Goal: Contribute content: Contribute content

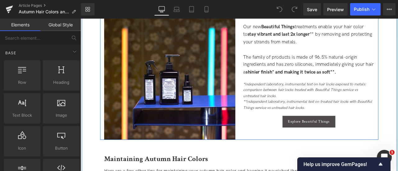
scroll to position [894, 0]
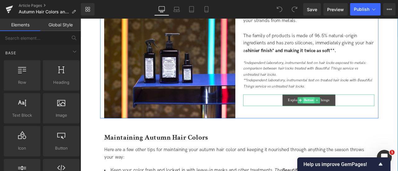
click at [349, 116] on span "Button" at bounding box center [351, 115] width 14 height 7
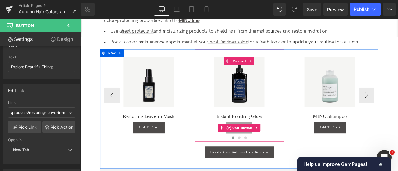
scroll to position [1114, 0]
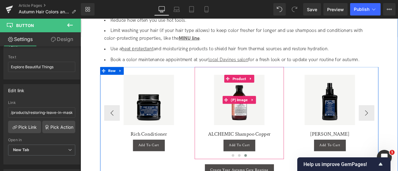
scroll to position [1098, 0]
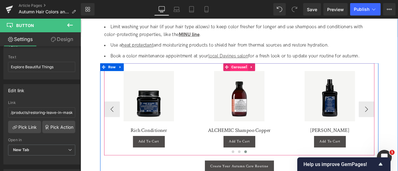
click at [262, 73] on span "Carousel" at bounding box center [268, 75] width 21 height 9
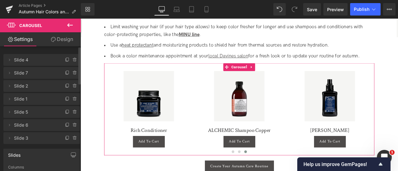
drag, startPoint x: 27, startPoint y: 139, endPoint x: 32, endPoint y: 72, distance: 67.0
drag, startPoint x: 32, startPoint y: 72, endPoint x: 19, endPoint y: 136, distance: 65.9
click at [19, 136] on span "Slide 3" at bounding box center [35, 138] width 43 height 12
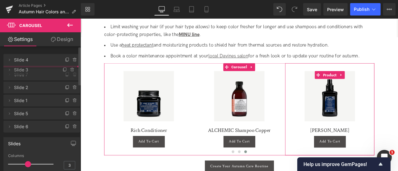
drag, startPoint x: 21, startPoint y: 137, endPoint x: 21, endPoint y: 69, distance: 68.4
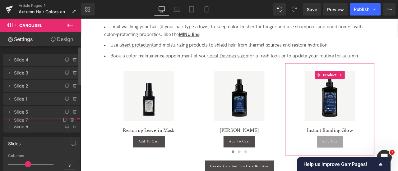
drag, startPoint x: 30, startPoint y: 87, endPoint x: 30, endPoint y: 121, distance: 33.9
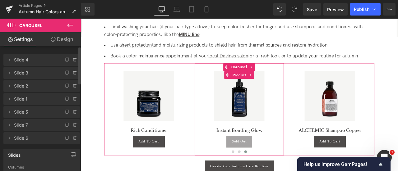
drag, startPoint x: 35, startPoint y: 140, endPoint x: 31, endPoint y: 122, distance: 18.5
drag, startPoint x: 31, startPoint y: 122, endPoint x: 18, endPoint y: 141, distance: 24.0
click at [18, 141] on span "Slide 6" at bounding box center [35, 138] width 43 height 12
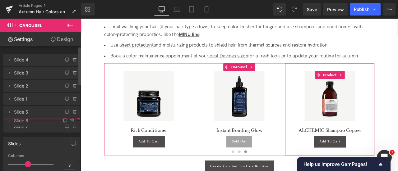
drag, startPoint x: 14, startPoint y: 140, endPoint x: 16, endPoint y: 122, distance: 17.6
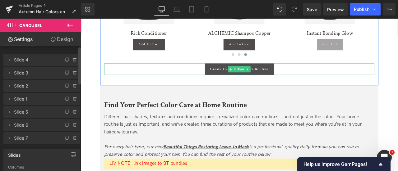
scroll to position [1214, 0]
click at [267, 77] on span "Button" at bounding box center [269, 78] width 14 height 7
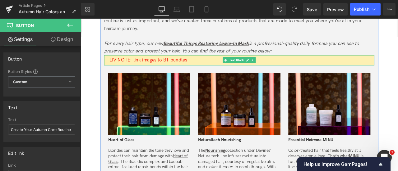
scroll to position [1336, 0]
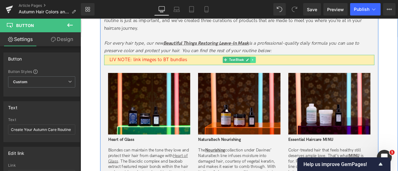
click at [284, 67] on icon at bounding box center [284, 68] width 1 height 2
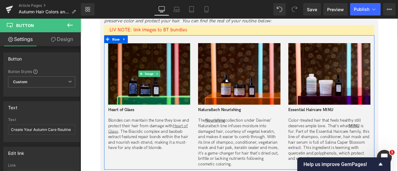
scroll to position [1371, 0]
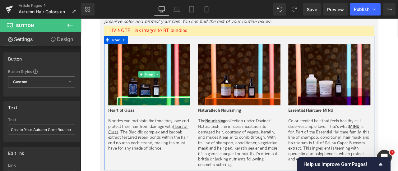
click at [161, 85] on span "Image" at bounding box center [161, 84] width 13 height 7
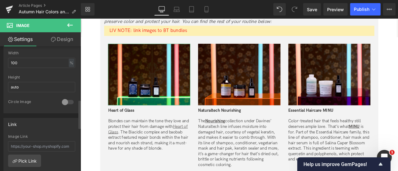
scroll to position [263, 0]
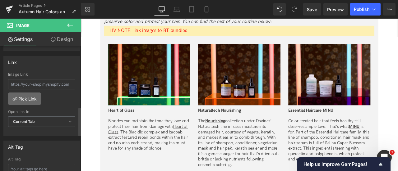
click at [24, 93] on link "Pick Link" at bounding box center [24, 99] width 33 height 12
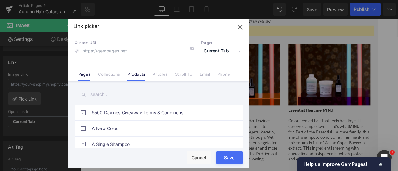
click at [139, 73] on link "Products" at bounding box center [136, 76] width 18 height 9
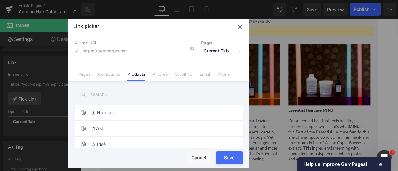
click at [101, 95] on input "text" at bounding box center [159, 95] width 168 height 14
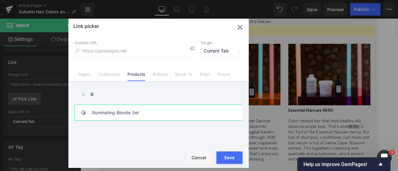
type input "ill"
click at [136, 114] on link "Illuminating Blonde Set" at bounding box center [160, 113] width 137 height 16
type input "/products/illuminating-blonde-set"
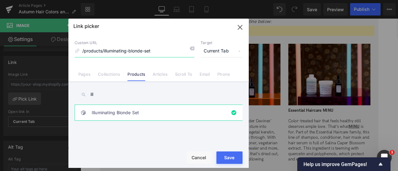
click at [167, 55] on input "/products/illuminating-blonde-set" at bounding box center [135, 51] width 120 height 12
click at [217, 48] on span "Current Tab" at bounding box center [221, 51] width 42 height 12
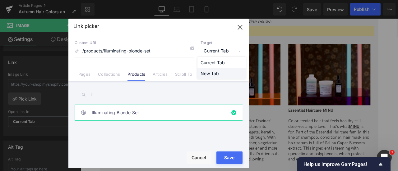
click at [213, 74] on li "New Tab" at bounding box center [221, 73] width 48 height 11
click at [227, 157] on button "Save" at bounding box center [229, 158] width 26 height 12
type input "/products/illuminating-blonde-set"
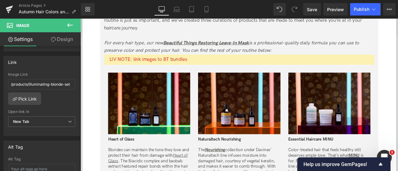
scroll to position [1389, 0]
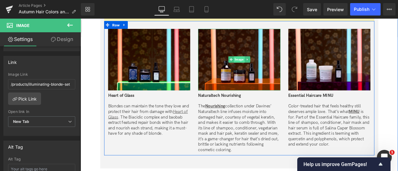
click at [269, 67] on span "Image" at bounding box center [268, 66] width 13 height 7
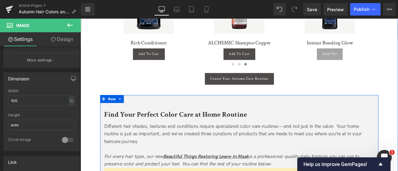
scroll to position [1194, 0]
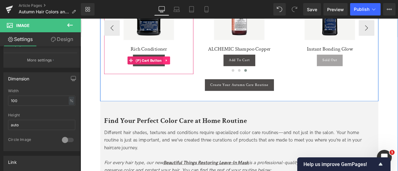
click at [181, 66] on icon at bounding box center [182, 68] width 4 height 5
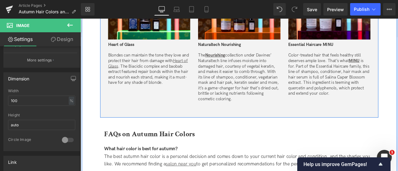
scroll to position [1460, 0]
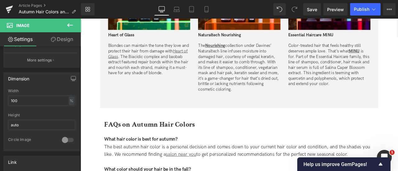
click at [67, 25] on icon at bounding box center [69, 24] width 7 height 7
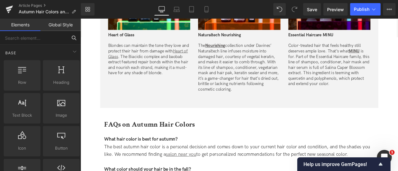
click at [42, 40] on input "text" at bounding box center [33, 38] width 67 height 14
type input "prod"
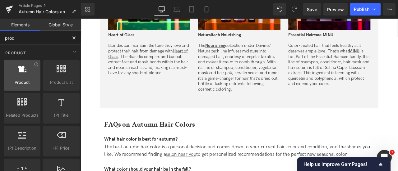
drag, startPoint x: 18, startPoint y: 82, endPoint x: 28, endPoint y: 79, distance: 10.0
click at [28, 79] on span "Product" at bounding box center [22, 82] width 33 height 7
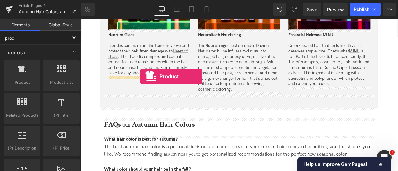
drag, startPoint x: 96, startPoint y: 92, endPoint x: 151, endPoint y: 87, distance: 55.8
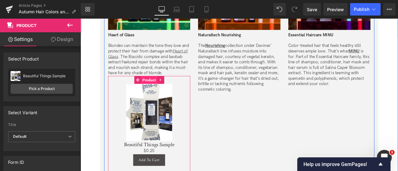
click at [157, 91] on span "Product" at bounding box center [161, 91] width 19 height 9
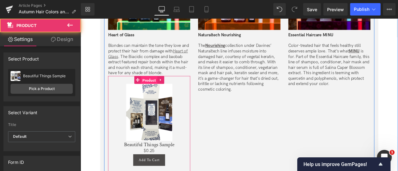
click at [162, 91] on span "Product" at bounding box center [161, 91] width 19 height 9
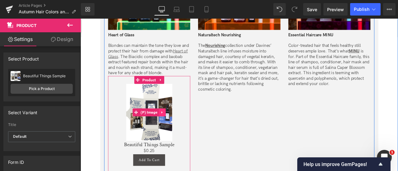
click at [177, 129] on icon at bounding box center [177, 130] width 1 height 3
click at [180, 129] on icon at bounding box center [181, 130] width 4 height 4
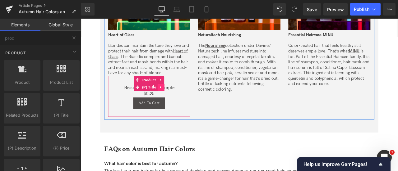
click at [176, 100] on icon at bounding box center [176, 100] width 4 height 5
click at [181, 100] on link at bounding box center [180, 99] width 8 height 9
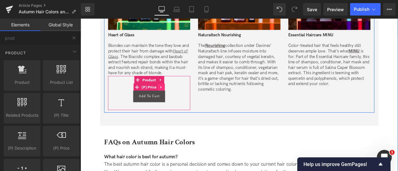
click at [177, 98] on icon at bounding box center [176, 100] width 4 height 5
click at [180, 99] on icon at bounding box center [180, 100] width 4 height 4
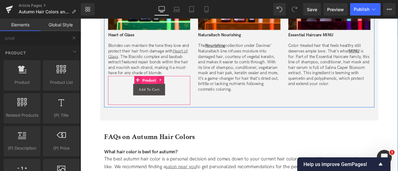
click at [159, 90] on span "Product" at bounding box center [161, 91] width 19 height 9
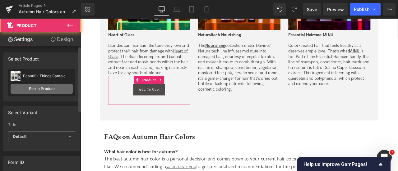
click at [45, 87] on link "Pick a Product" at bounding box center [42, 89] width 62 height 10
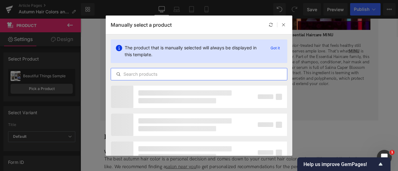
click at [154, 74] on input "text" at bounding box center [199, 74] width 176 height 7
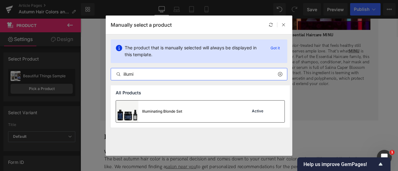
type input "illumi"
click at [197, 107] on div "Illuminating Blonde Set Active" at bounding box center [200, 112] width 168 height 22
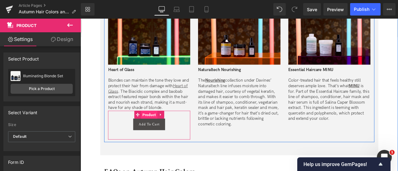
scroll to position [1420, 0]
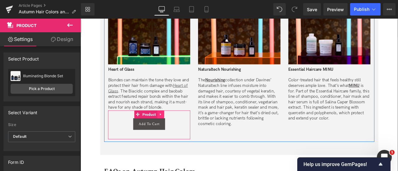
click at [176, 132] on icon at bounding box center [175, 132] width 4 height 5
click at [173, 131] on link at bounding box center [172, 131] width 8 height 9
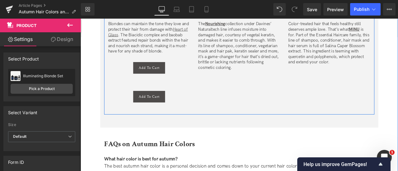
scroll to position [1486, 0]
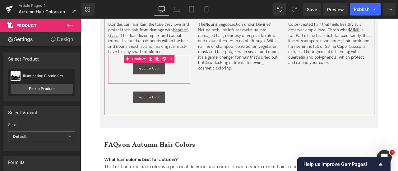
click at [169, 64] on icon at bounding box center [171, 66] width 4 height 4
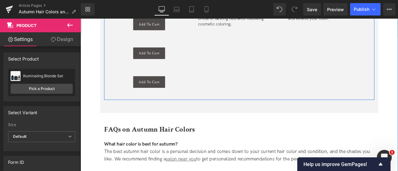
scroll to position [1479, 0]
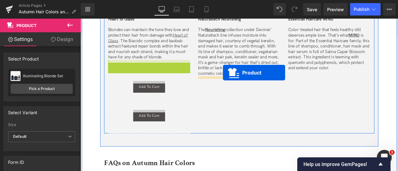
drag, startPoint x: 151, startPoint y: 72, endPoint x: 249, endPoint y: 82, distance: 98.8
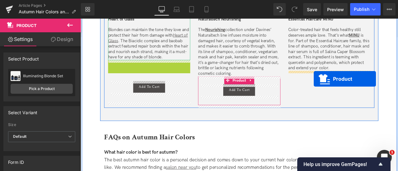
drag, startPoint x: 158, startPoint y: 73, endPoint x: 357, endPoint y: 90, distance: 199.9
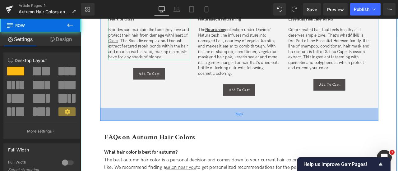
click at [191, 136] on div "50px" at bounding box center [268, 133] width 329 height 16
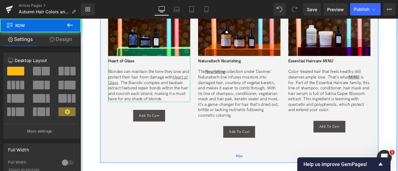
scroll to position [1429, 0]
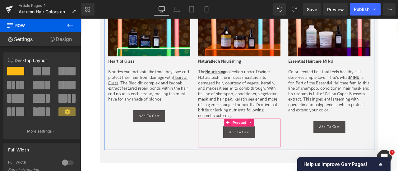
click at [266, 141] on span "Product" at bounding box center [268, 141] width 19 height 9
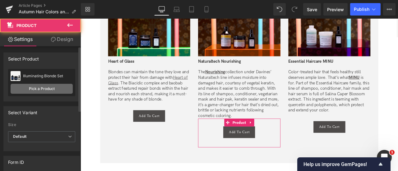
click at [34, 87] on link "Pick a Product" at bounding box center [42, 89] width 62 height 10
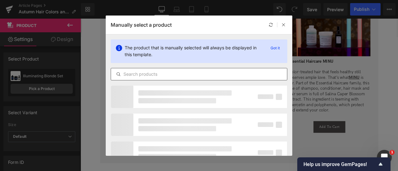
click at [139, 70] on div at bounding box center [199, 74] width 177 height 12
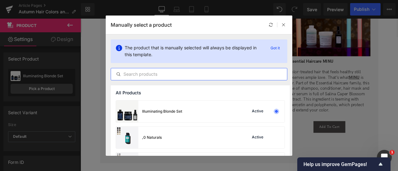
click at [144, 72] on input "text" at bounding box center [199, 74] width 176 height 7
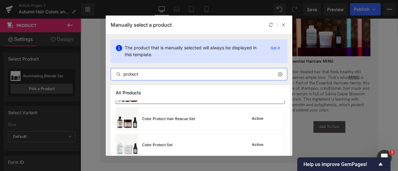
scroll to position [19, 0]
type input "protect"
click at [182, 122] on div "Color Protect Hair Rescue Set" at bounding box center [155, 119] width 79 height 22
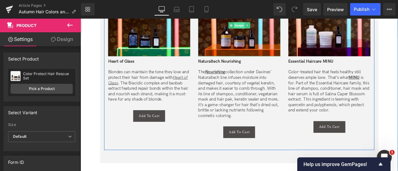
click at [266, 28] on span "Image" at bounding box center [268, 26] width 13 height 7
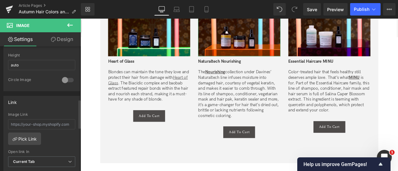
scroll to position [231, 0]
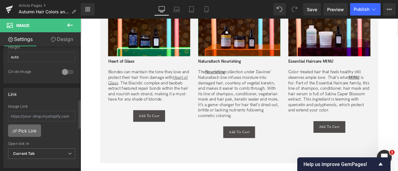
click at [28, 127] on link "Pick Link" at bounding box center [24, 131] width 33 height 12
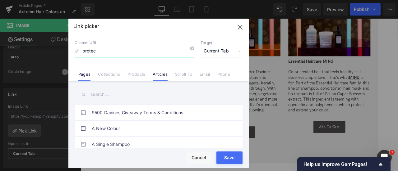
type input "protec"
click at [160, 75] on link "Articles" at bounding box center [160, 76] width 15 height 9
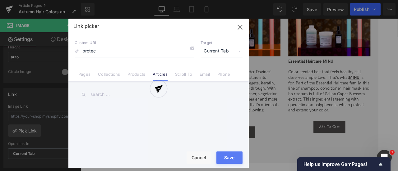
click at [134, 77] on div at bounding box center [158, 93] width 180 height 149
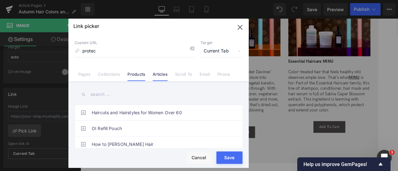
click at [132, 75] on link "Products" at bounding box center [136, 76] width 18 height 9
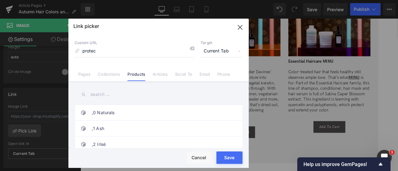
click at [103, 95] on input "text" at bounding box center [159, 95] width 168 height 14
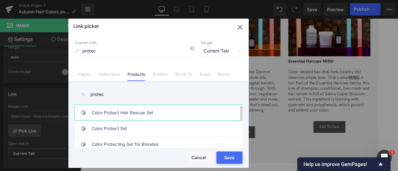
type input "protec"
click at [166, 117] on link "Color Protect Hair Rescue Set" at bounding box center [160, 113] width 137 height 16
type input "/products/color-protect-hair-rescue-set"
click at [210, 53] on span "Current Tab" at bounding box center [221, 51] width 42 height 12
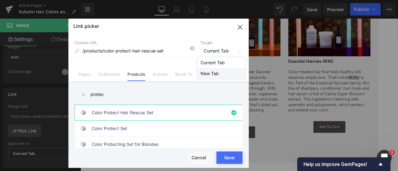
click at [211, 72] on li "New Tab" at bounding box center [221, 73] width 48 height 11
click at [228, 154] on button "Save" at bounding box center [229, 158] width 26 height 12
type input "/products/color-protect-hair-rescue-set"
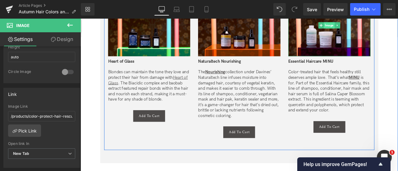
click at [373, 24] on span "Image" at bounding box center [375, 26] width 13 height 7
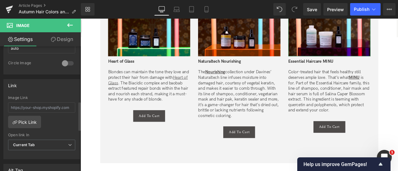
scroll to position [252, 0]
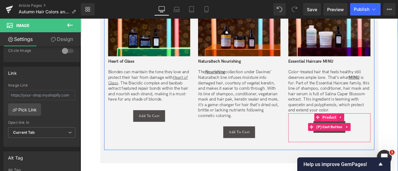
click at [376, 131] on span "Product" at bounding box center [374, 135] width 19 height 9
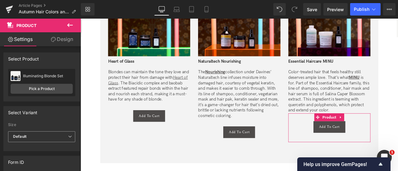
scroll to position [0, 0]
click at [40, 92] on link "Pick a Product" at bounding box center [42, 89] width 62 height 10
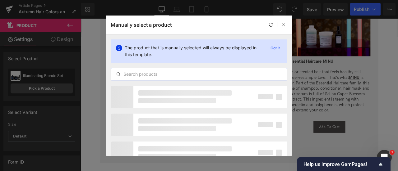
click at [166, 73] on input "text" at bounding box center [199, 74] width 176 height 7
paste input "/products/illuminating-blonde-set"
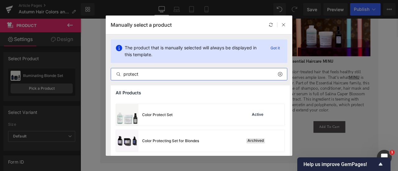
scroll to position [52, 0]
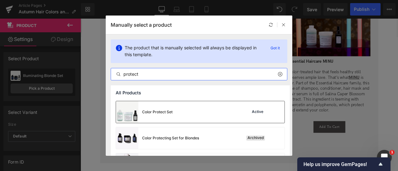
type input "protect"
click at [164, 112] on div "Color Protect Set" at bounding box center [157, 112] width 30 height 6
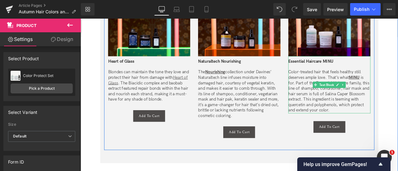
scroll to position [1383, 0]
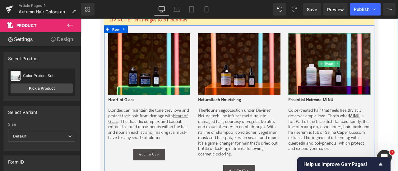
click at [373, 70] on span "Image" at bounding box center [375, 72] width 13 height 7
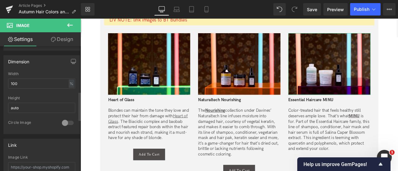
scroll to position [251, 0]
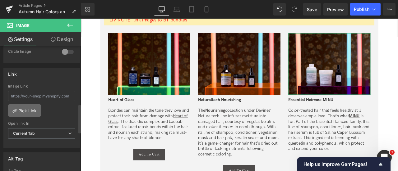
click at [28, 106] on link "Pick Link" at bounding box center [24, 110] width 33 height 12
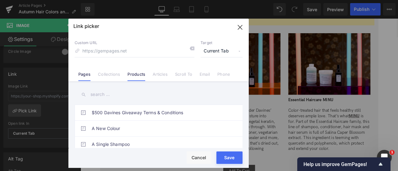
click at [138, 75] on link "Products" at bounding box center [136, 76] width 18 height 9
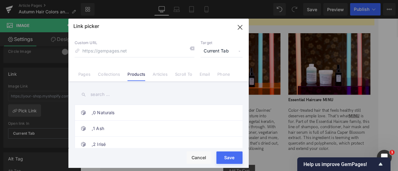
click at [103, 91] on input "text" at bounding box center [159, 95] width 168 height 14
paste input "/products/illuminating-blonde-set"
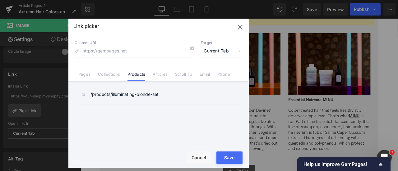
click at [219, 52] on span "Current Tab" at bounding box center [221, 51] width 42 height 12
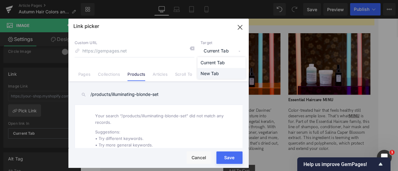
click at [219, 71] on li "New Tab" at bounding box center [221, 73] width 48 height 11
click at [140, 99] on input "/products/illuminating-blonde-set" at bounding box center [159, 95] width 168 height 14
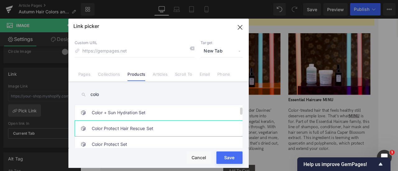
scroll to position [10, 0]
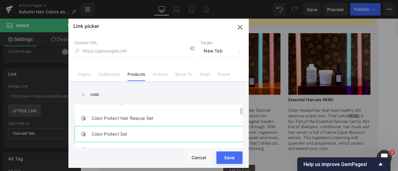
type input "colo"
click at [160, 131] on link "Color Protect Set" at bounding box center [160, 134] width 137 height 16
type input "/products/color-protect-set"
click at [226, 154] on button "Save" at bounding box center [229, 158] width 26 height 12
type input "/products/color-protect-set"
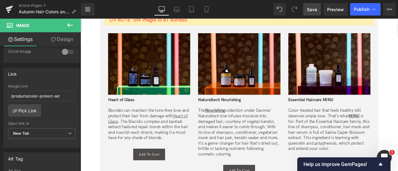
click at [313, 6] on span "Save" at bounding box center [312, 9] width 10 height 7
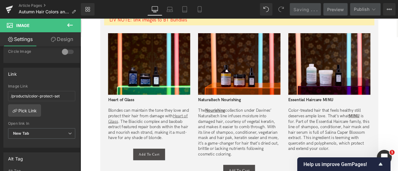
scroll to position [1331, 0]
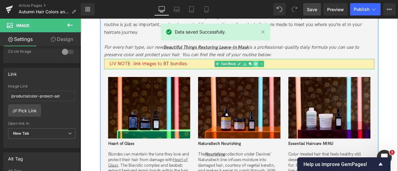
click at [288, 71] on icon at bounding box center [287, 72] width 3 height 3
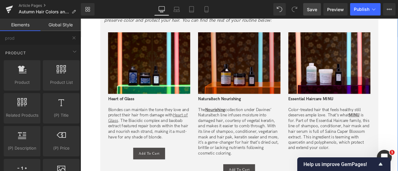
scroll to position [1400, 0]
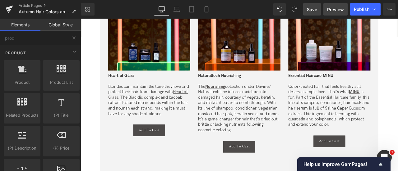
click at [339, 10] on span "Preview" at bounding box center [335, 9] width 17 height 7
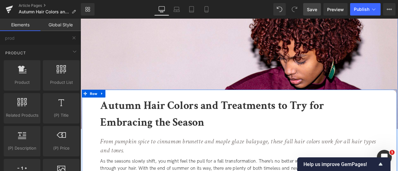
scroll to position [0, 0]
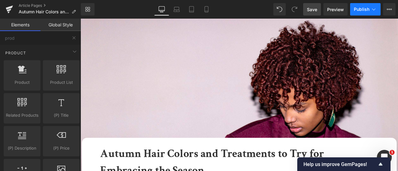
click at [375, 11] on icon at bounding box center [373, 9] width 6 height 6
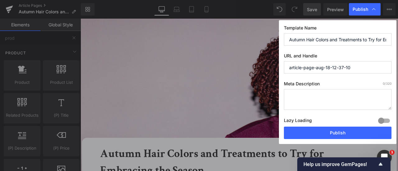
click at [364, 38] on input "Autumn Hair Colors and Treatments to Try for Embracing the Season" at bounding box center [338, 39] width 108 height 12
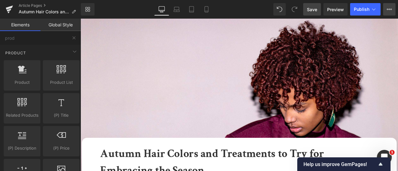
click at [393, 11] on button "View Live Page View with current Template Save Template to Library Schedule Pub…" at bounding box center [389, 9] width 12 height 12
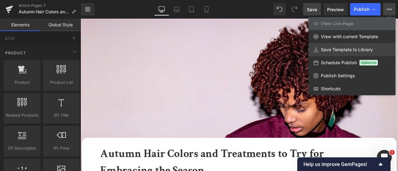
click at [333, 48] on span "Save Template to Library" at bounding box center [347, 50] width 52 height 6
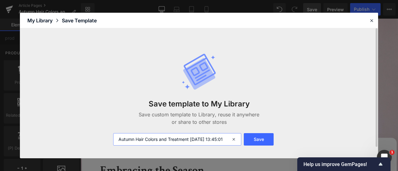
click at [117, 140] on input "Autumn Hair Colors and Treatment 2025-10-02 13:45:01" at bounding box center [177, 139] width 128 height 12
type input "FOR CA: Autumn Hair Colors and Treatment 2025-10-02 13:45:01"
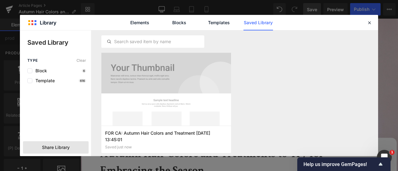
click at [72, 146] on div "Share Library" at bounding box center [56, 147] width 66 height 12
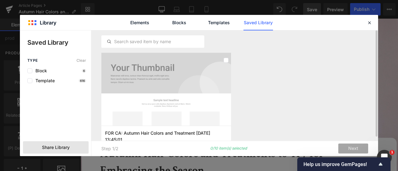
scroll to position [16, 0]
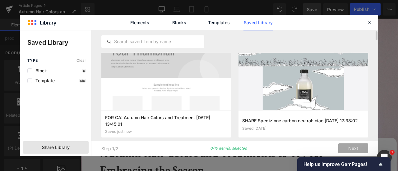
click at [250, 54] on div at bounding box center [303, 73] width 130 height 73
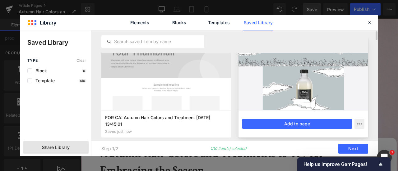
scroll to position [0, 0]
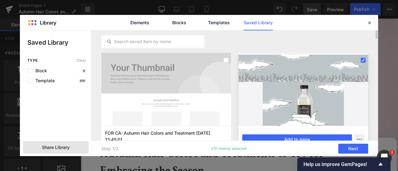
click at [335, 62] on div at bounding box center [303, 89] width 130 height 73
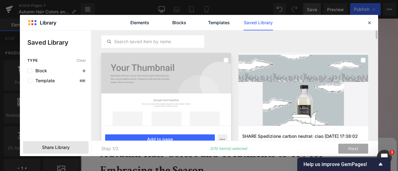
click at [223, 58] on div at bounding box center [225, 60] width 5 height 10
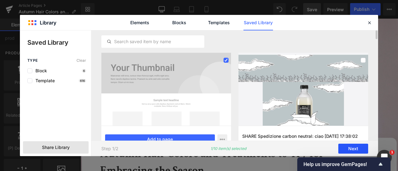
click at [357, 149] on button "Next" at bounding box center [353, 149] width 30 height 10
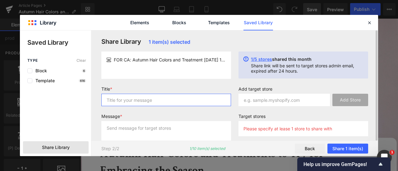
click at [193, 103] on input "text" at bounding box center [166, 100] width 130 height 12
type input "for liv"
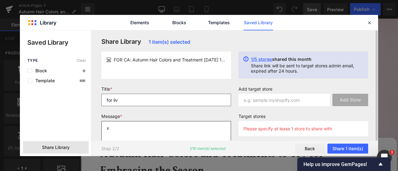
type textarea "x"
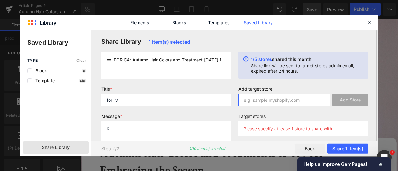
click at [279, 98] on input "text" at bounding box center [283, 100] width 91 height 12
paste input "Davines-canada.myshopify.com"
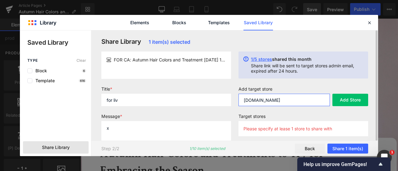
type input "Davines-canada.myshopify.com"
click at [334, 106] on div "Add target store Davines-canada.myshopify.com Add Store" at bounding box center [303, 98] width 137 height 25
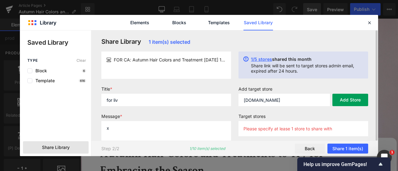
click at [344, 103] on button "Add Store" at bounding box center [350, 100] width 36 height 12
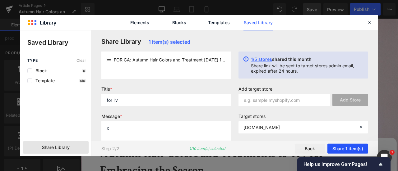
click at [337, 150] on button "Share 1 item(s)" at bounding box center [347, 149] width 41 height 10
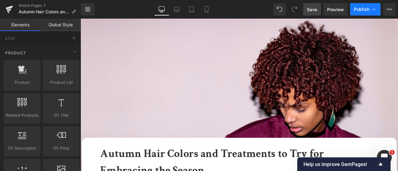
click at [375, 10] on icon at bounding box center [373, 9] width 6 height 6
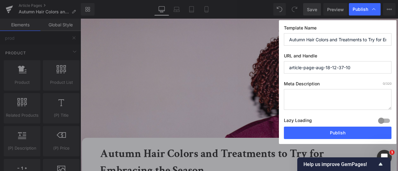
click at [338, 44] on input "Autumn Hair Colors and Treatments to Try for Embracing the Season" at bounding box center [338, 39] width 108 height 12
paste input "urs and Treatments"
click at [329, 39] on input "Autumn Hair Colours and Treatments" at bounding box center [338, 39] width 108 height 12
type input "Autumn Hair Colors and Treatments"
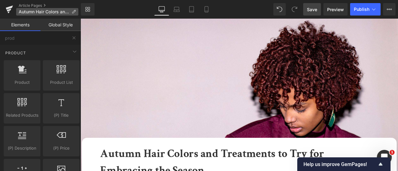
click at [76, 12] on icon at bounding box center [73, 12] width 4 height 4
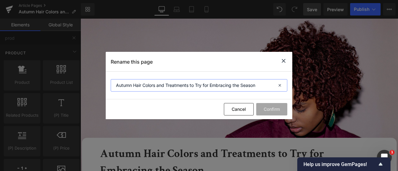
click at [191, 88] on input "Autumn Hair Colors and Treatments to Try for Embracing the Season" at bounding box center [199, 85] width 177 height 12
click at [189, 87] on input "Autumn Hair Colors and Treatments to Try for Embracing the Season" at bounding box center [199, 85] width 177 height 12
paste input "u"
type input "Autumn Hair Colors and Treatments"
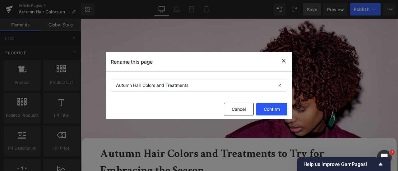
click at [279, 108] on button "Confirm" at bounding box center [271, 109] width 31 height 12
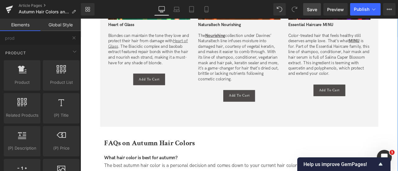
scroll to position [1462, 0]
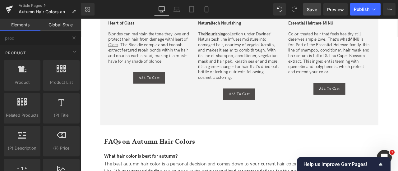
click at [306, 8] on link "Save" at bounding box center [312, 9] width 18 height 12
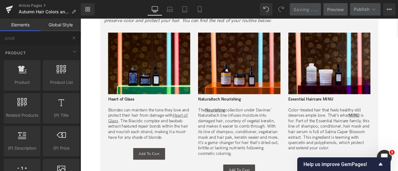
scroll to position [1372, 0]
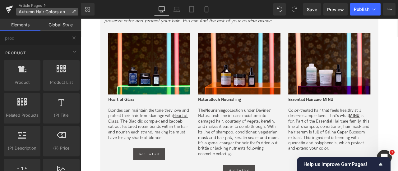
click at [53, 13] on span "Autumn Hair Colors and Treatments" at bounding box center [44, 11] width 50 height 5
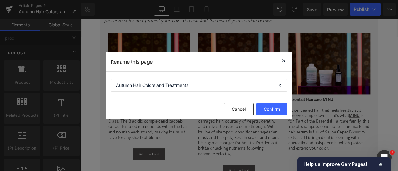
click at [163, 76] on section "Autumn Hair Colors and Treatments" at bounding box center [199, 86] width 186 height 28
click at [169, 87] on input "Autumn Hair Colors and Treatments" at bounding box center [199, 85] width 177 height 12
click at [245, 109] on button "Cancel" at bounding box center [239, 109] width 30 height 12
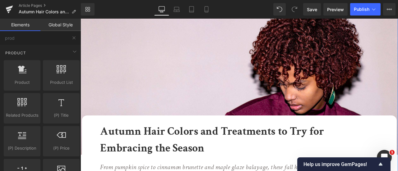
scroll to position [0, 0]
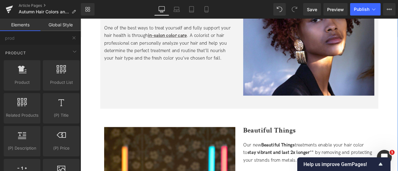
click at [317, 90] on img at bounding box center [350, 32] width 155 height 155
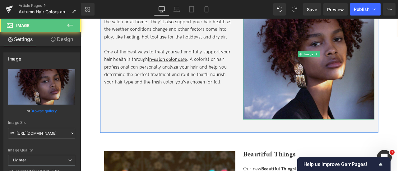
scroll to position [696, 0]
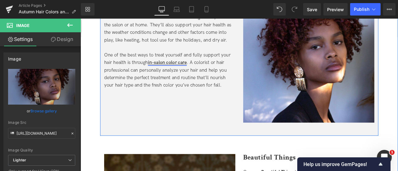
click at [198, 70] on strong "in-salon color care" at bounding box center [183, 70] width 46 height 7
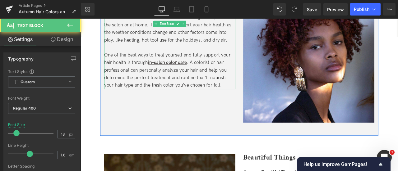
click at [216, 63] on div "One of the best ways to treat yourself and fully support your hair health is th…" at bounding box center [185, 79] width 155 height 45
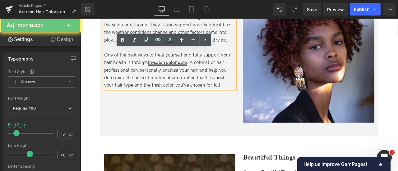
click at [190, 71] on strong "in-salon color care" at bounding box center [183, 70] width 46 height 7
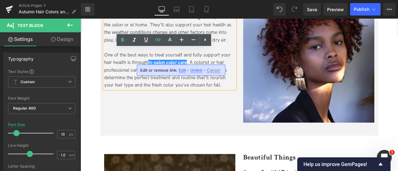
click at [180, 71] on span "Edit" at bounding box center [182, 70] width 7 height 5
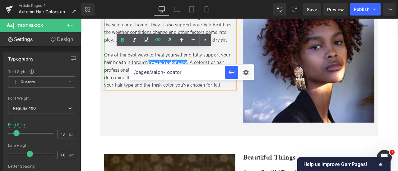
click at [246, 61] on div "One of the best ways to treat yourself and fully support your hair health is th…" at bounding box center [185, 79] width 155 height 45
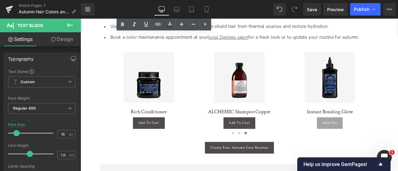
scroll to position [1125, 0]
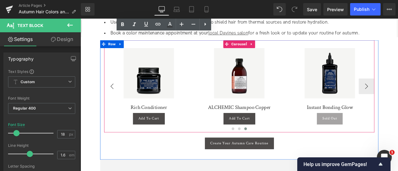
click at [116, 94] on button "‹" at bounding box center [117, 99] width 19 height 19
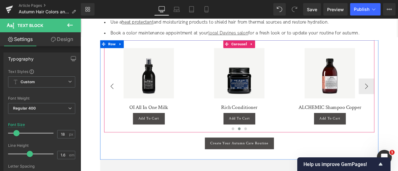
click at [116, 94] on button "‹" at bounding box center [117, 99] width 19 height 19
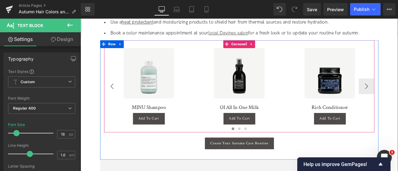
click at [116, 94] on button "‹" at bounding box center [117, 99] width 19 height 19
